Goal: Task Accomplishment & Management: Use online tool/utility

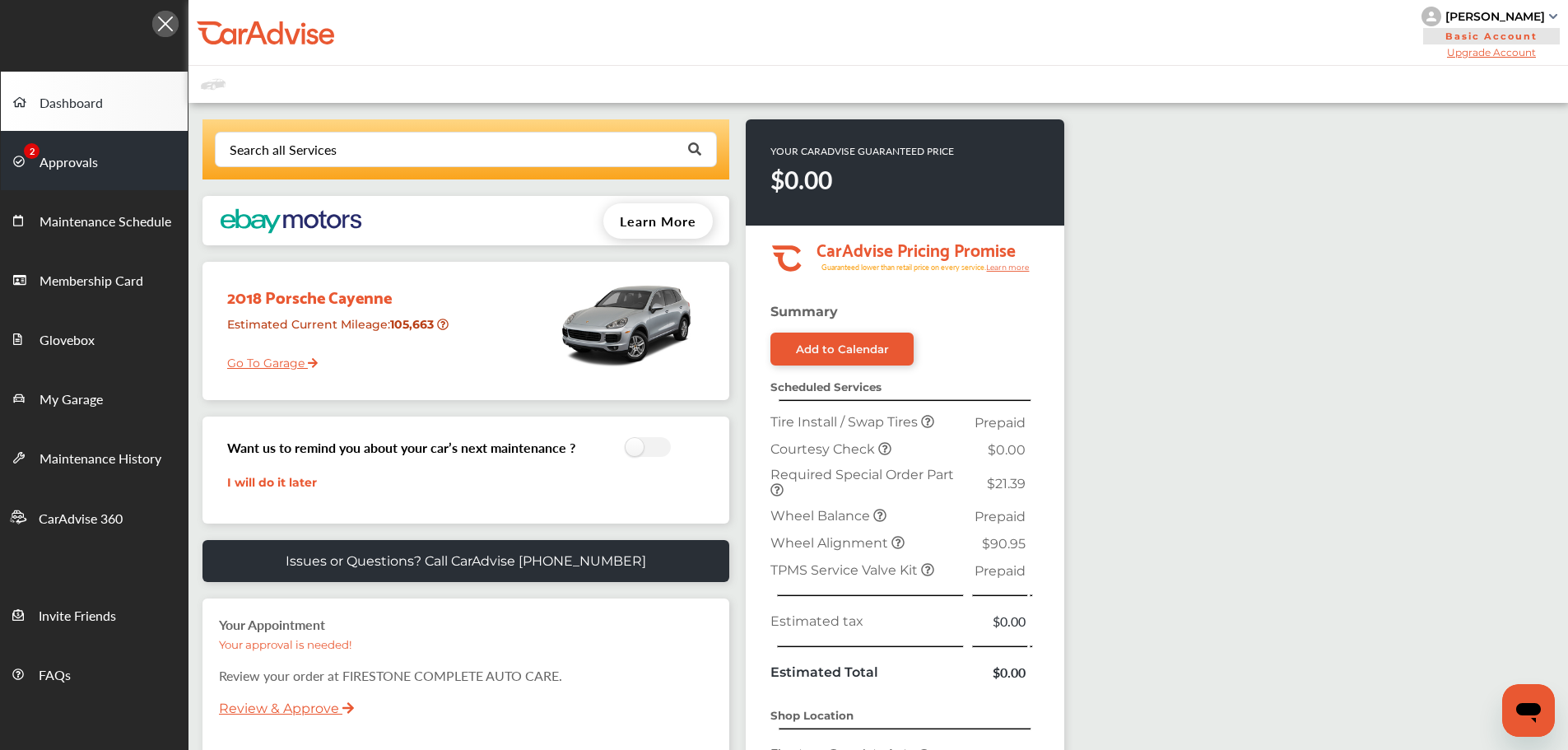
click at [33, 166] on span at bounding box center [26, 160] width 26 height 26
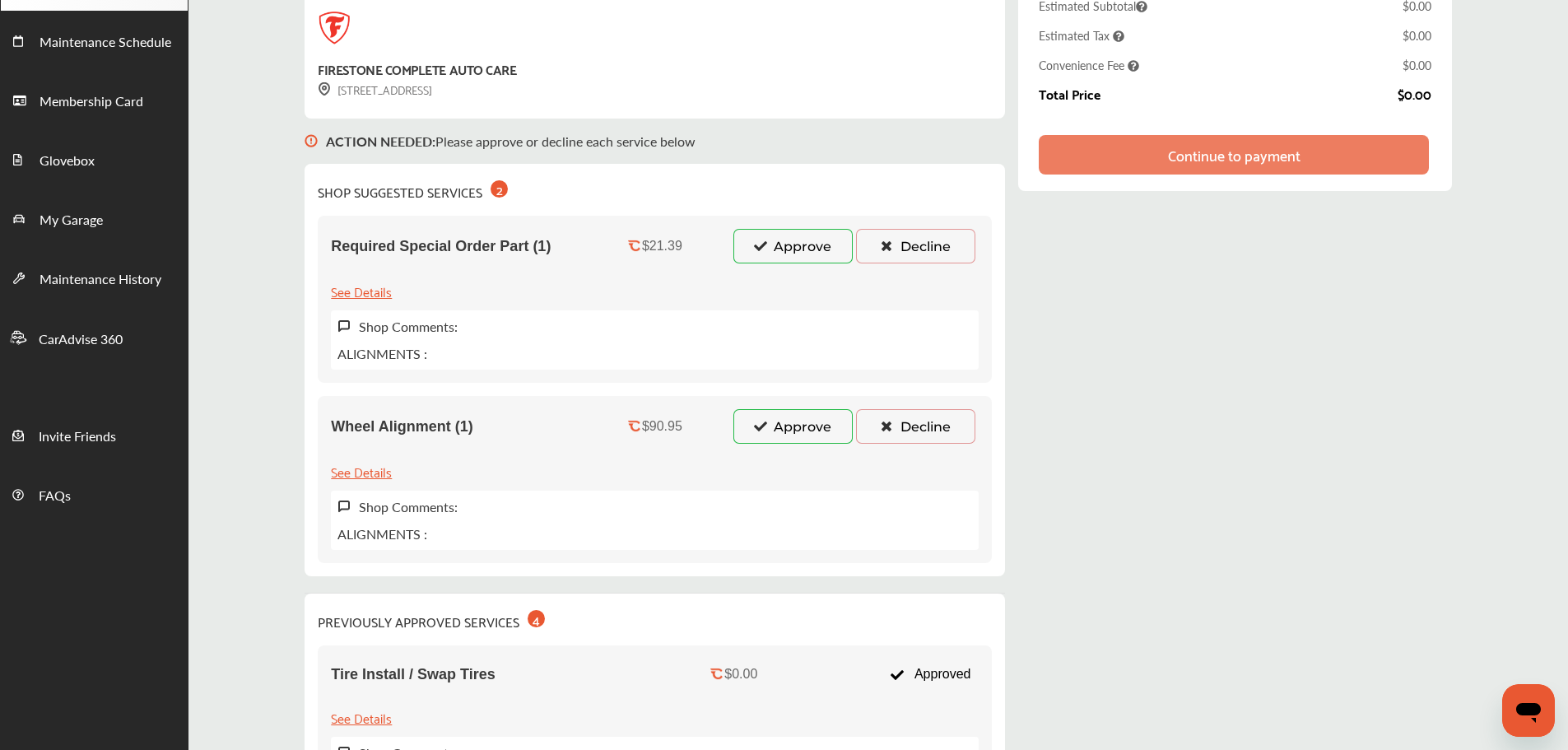
scroll to position [165, 0]
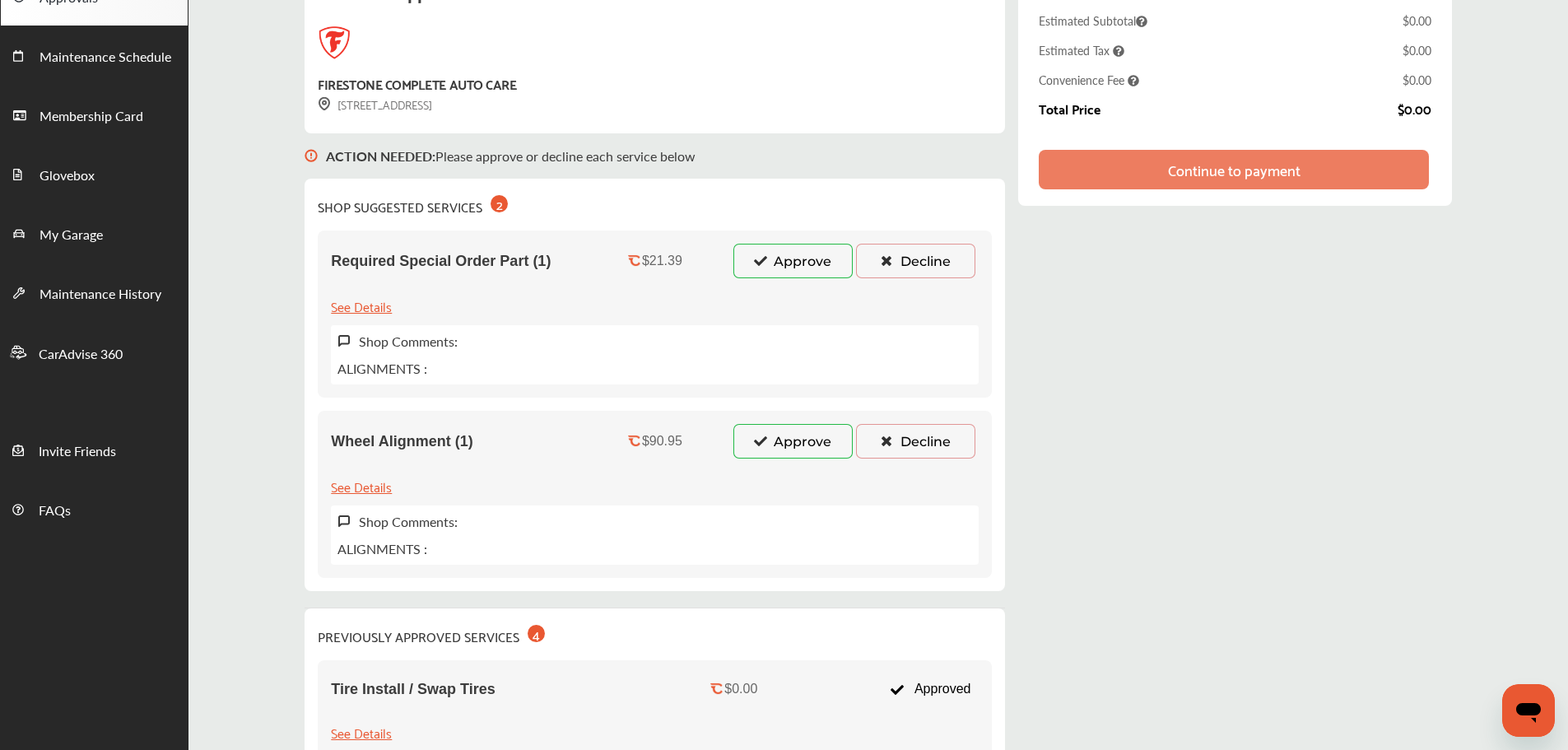
click at [790, 440] on button "Approve" at bounding box center [792, 440] width 120 height 34
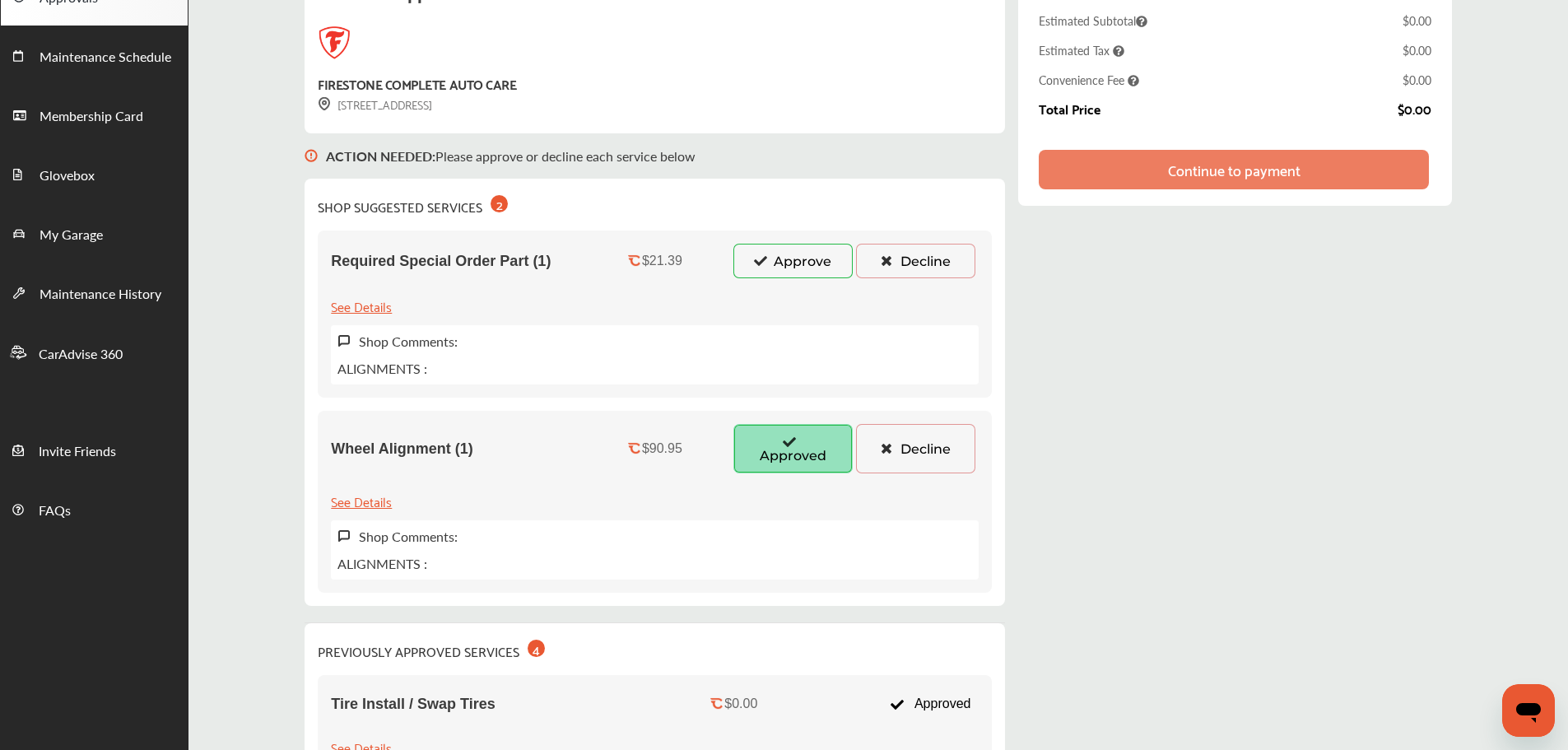
click at [804, 270] on button "Approve" at bounding box center [792, 261] width 120 height 34
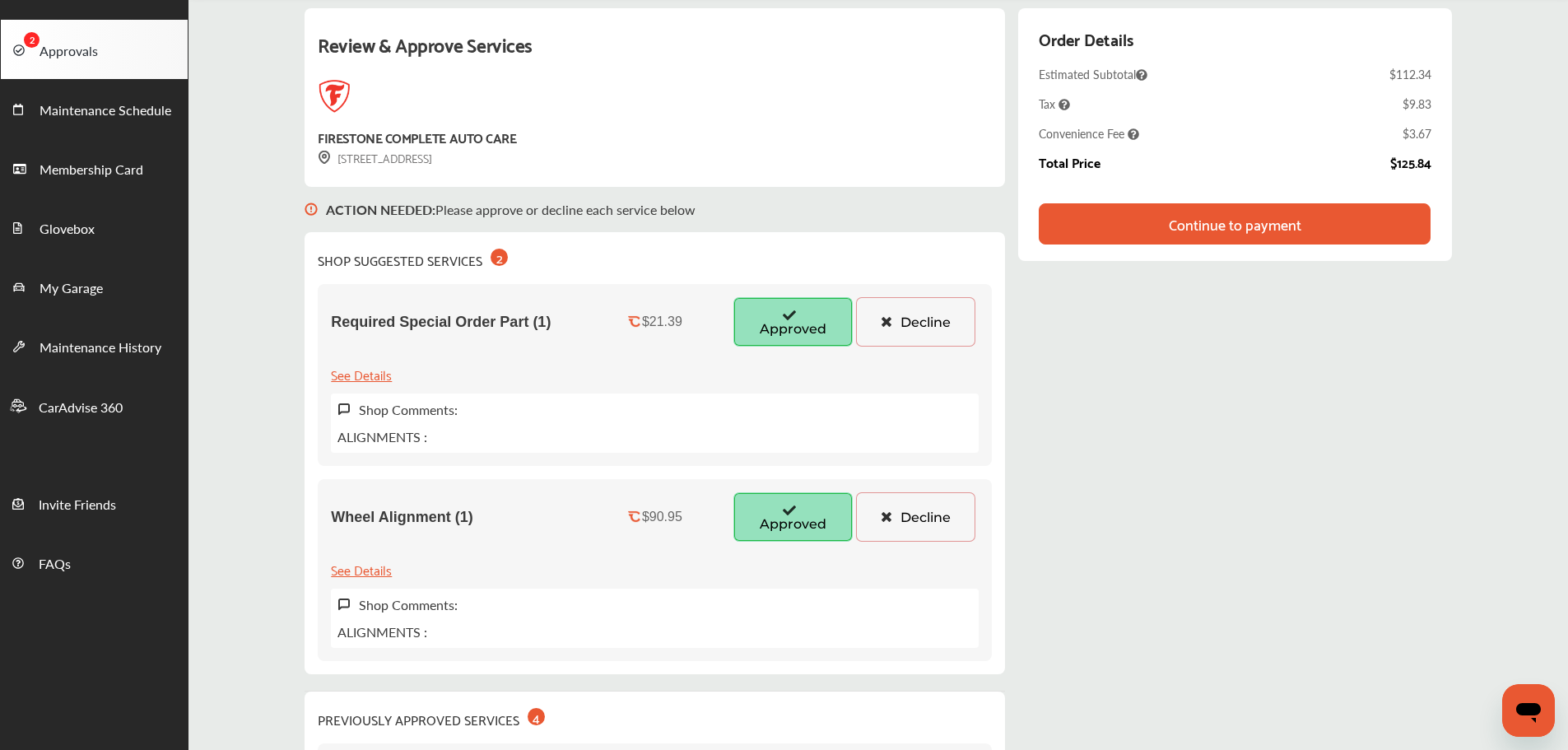
scroll to position [83, 0]
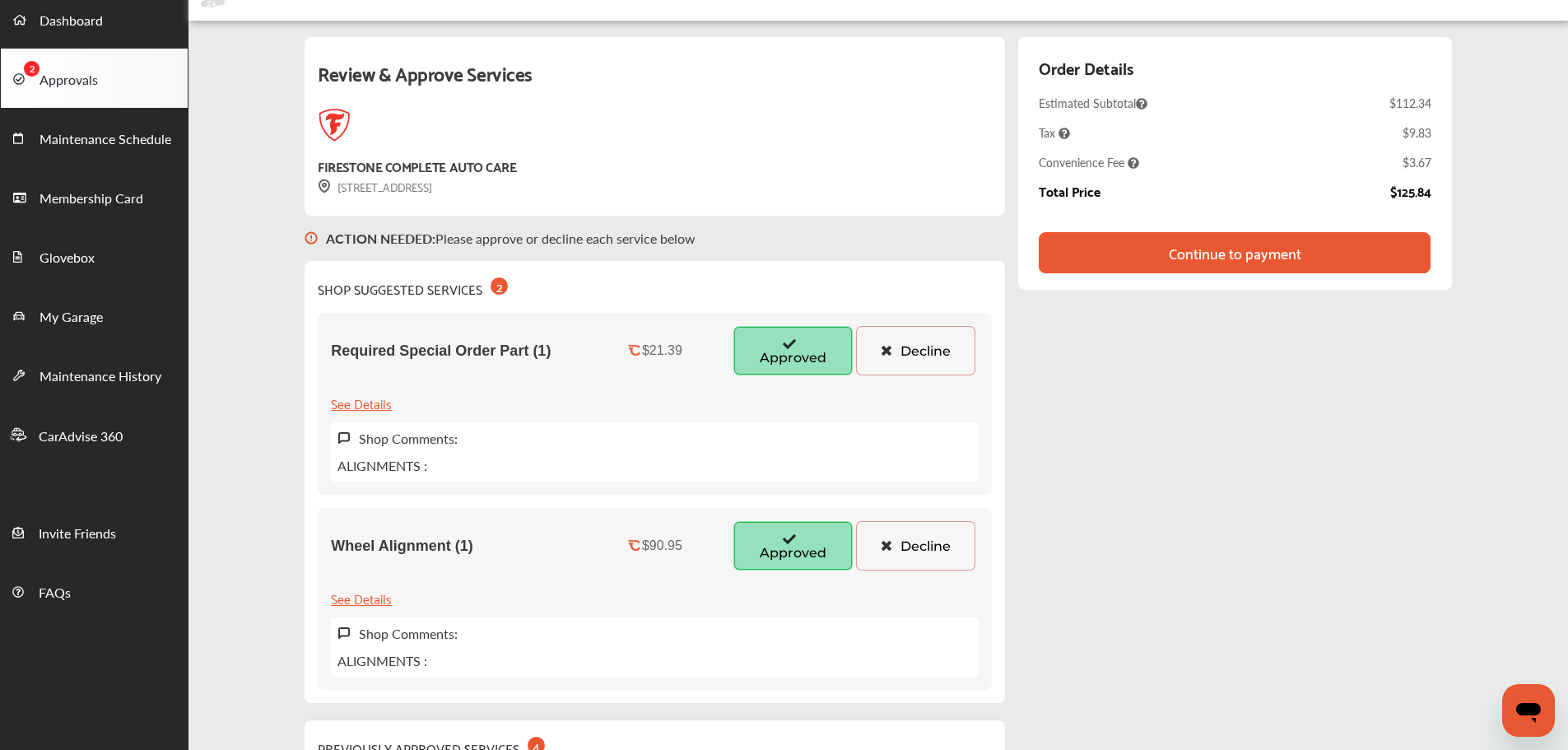
click at [1159, 241] on div "Continue to payment" at bounding box center [1234, 252] width 391 height 41
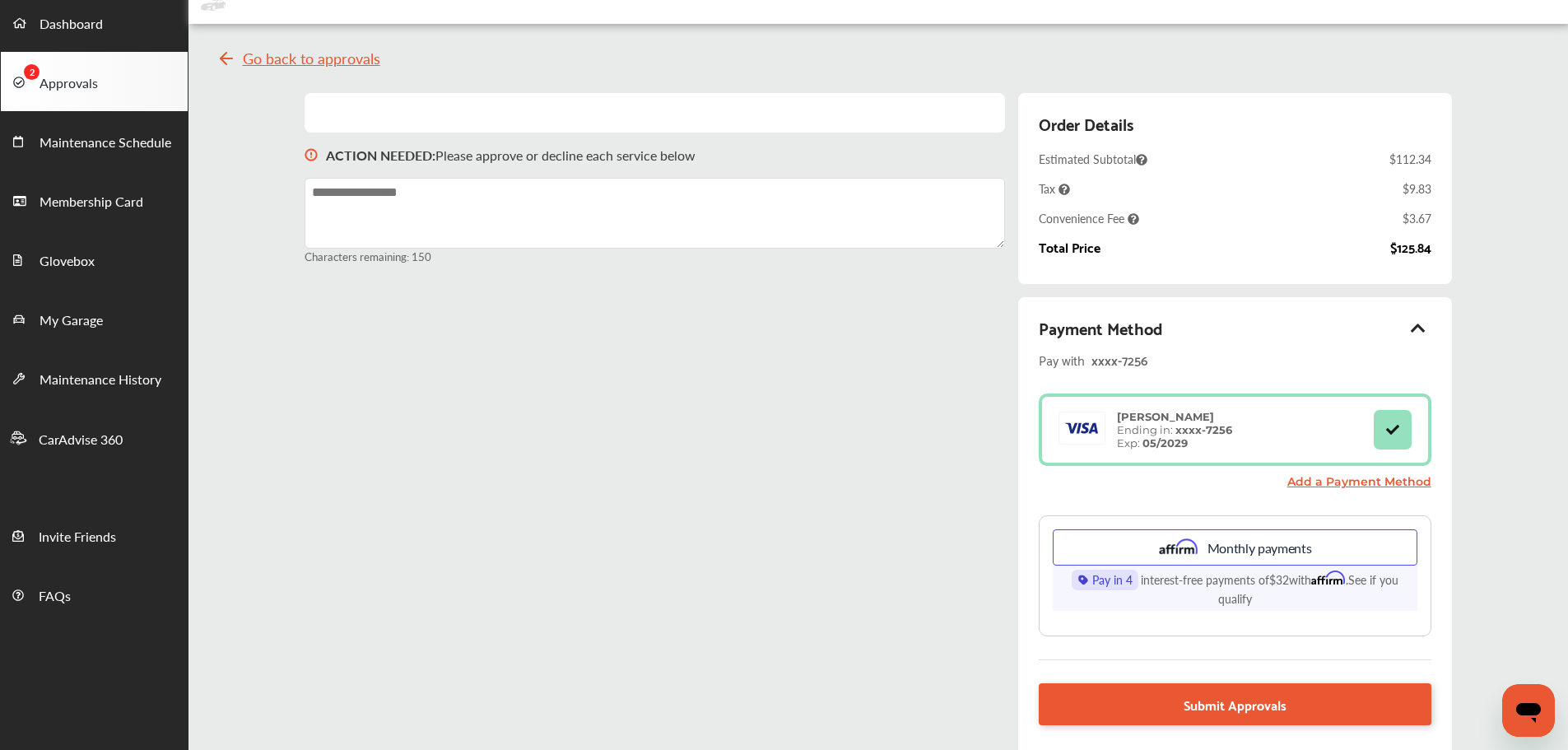
scroll to position [186, 0]
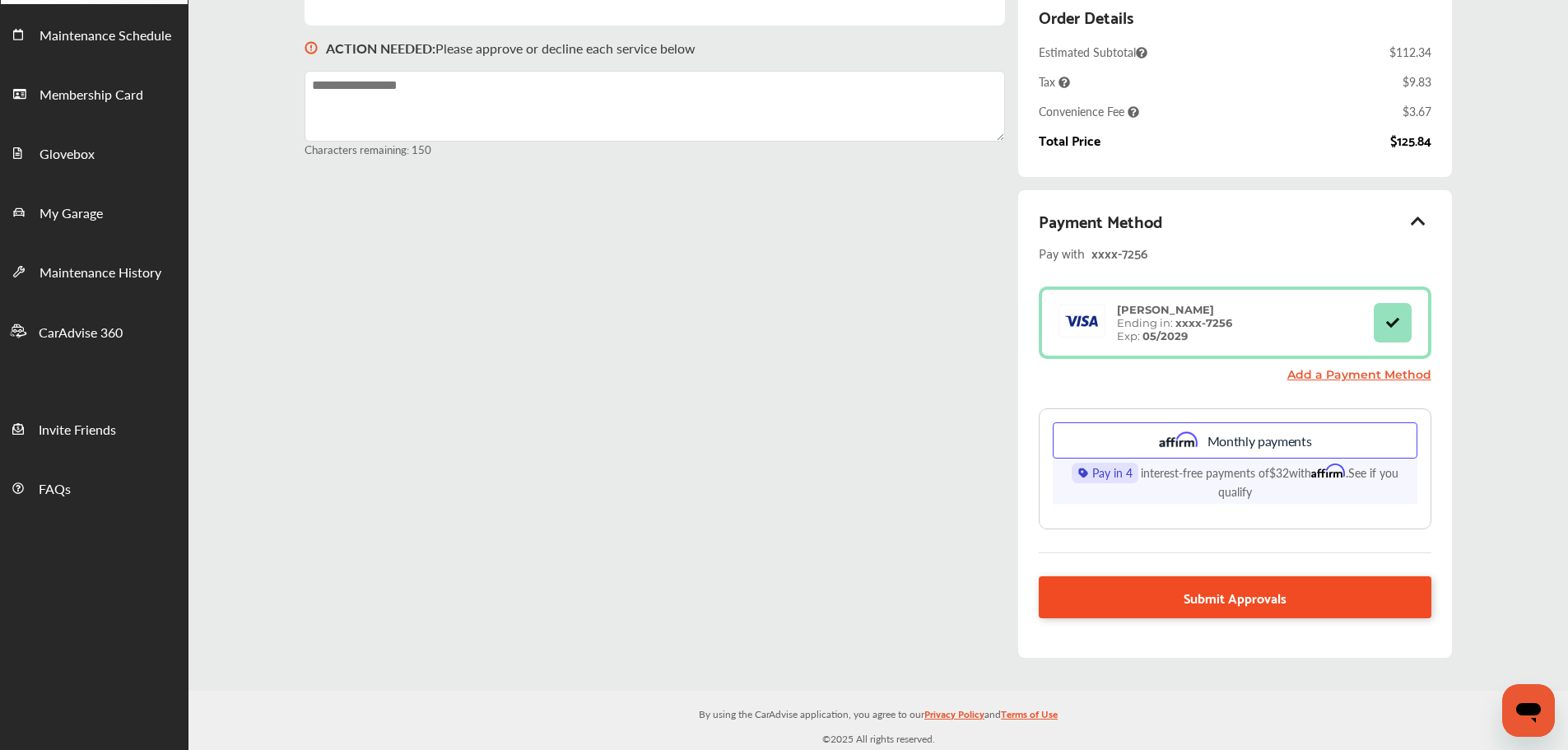
click at [1182, 606] on link "Submit Approvals" at bounding box center [1234, 597] width 392 height 42
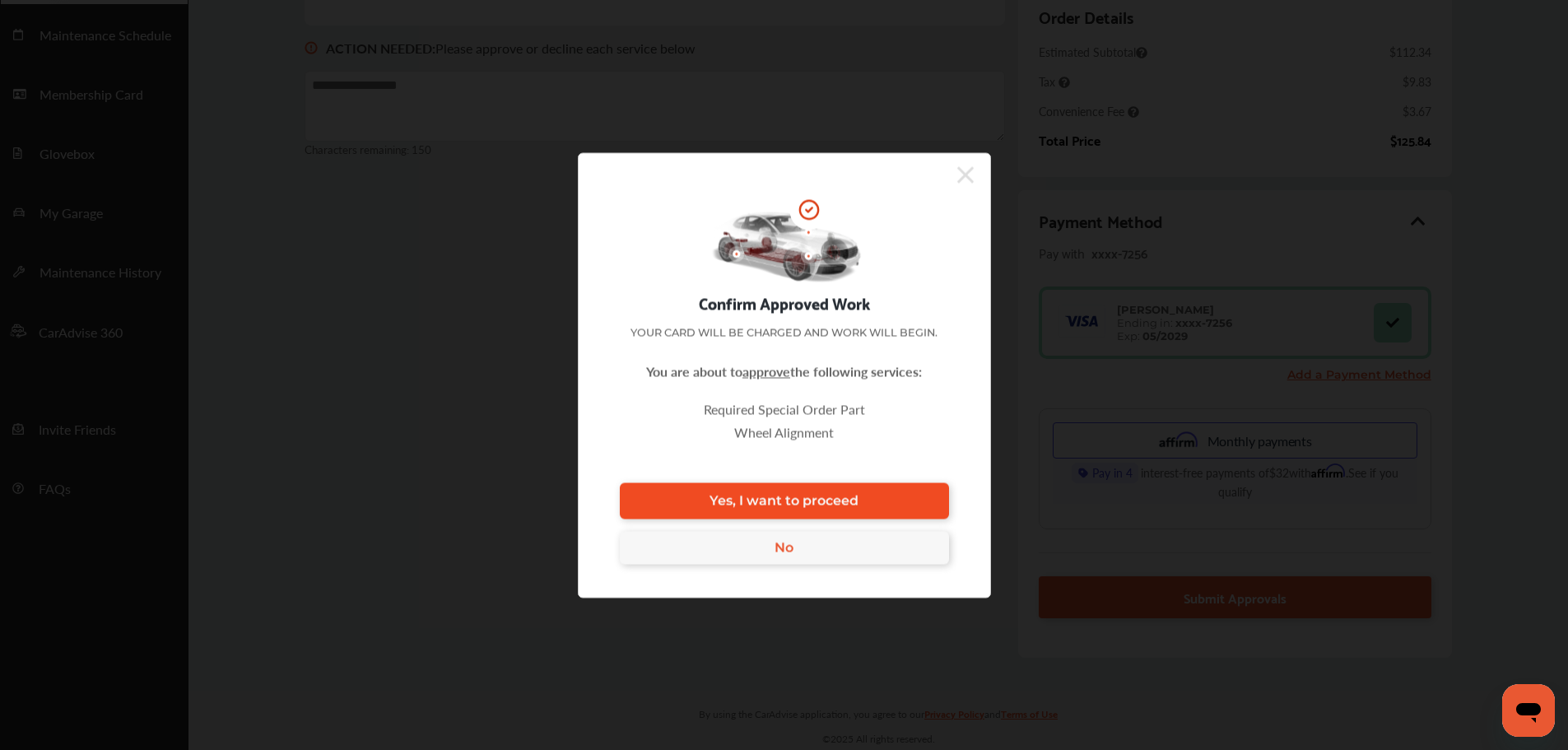
click at [896, 500] on link "Yes, I want to proceed" at bounding box center [784, 500] width 329 height 36
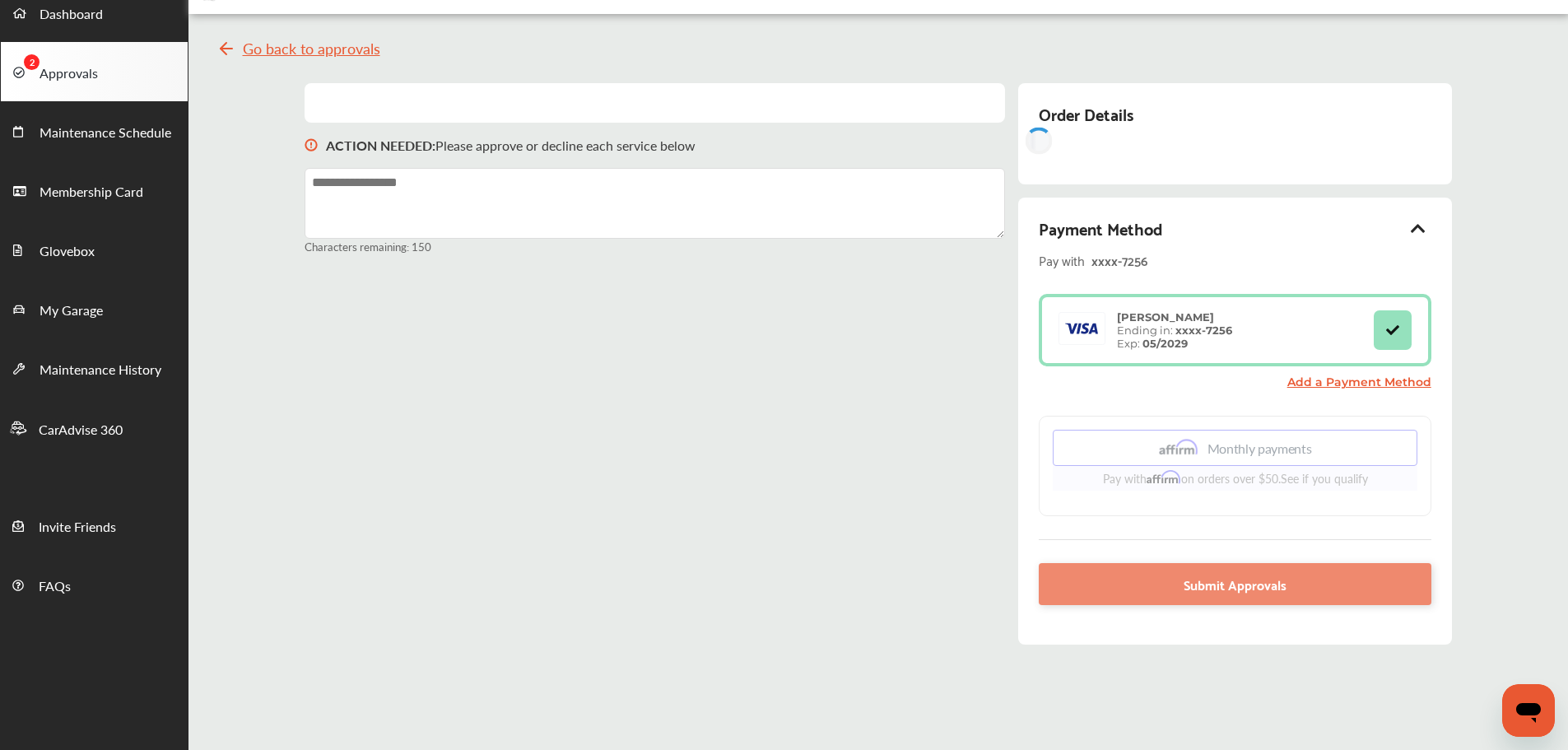
scroll to position [0, 0]
